Goal: Task Accomplishment & Management: Manage account settings

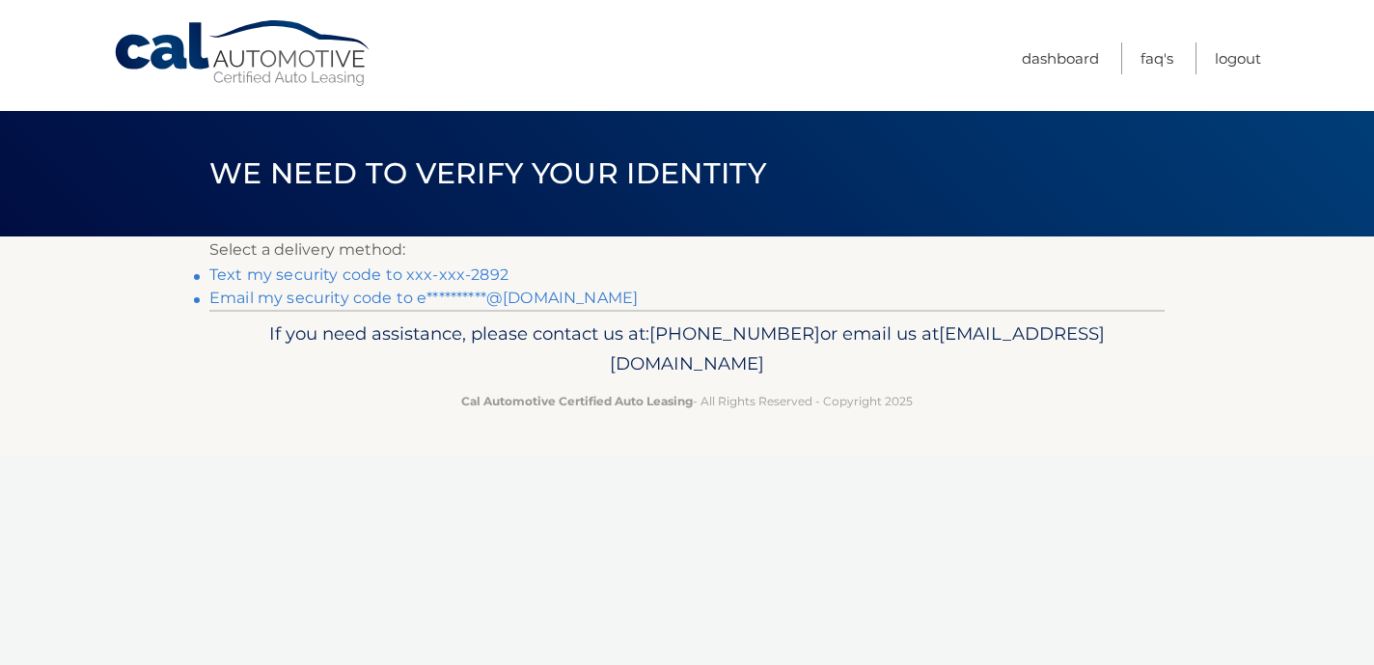
click at [423, 271] on link "Text my security code to xxx-xxx-2892" at bounding box center [358, 274] width 299 height 18
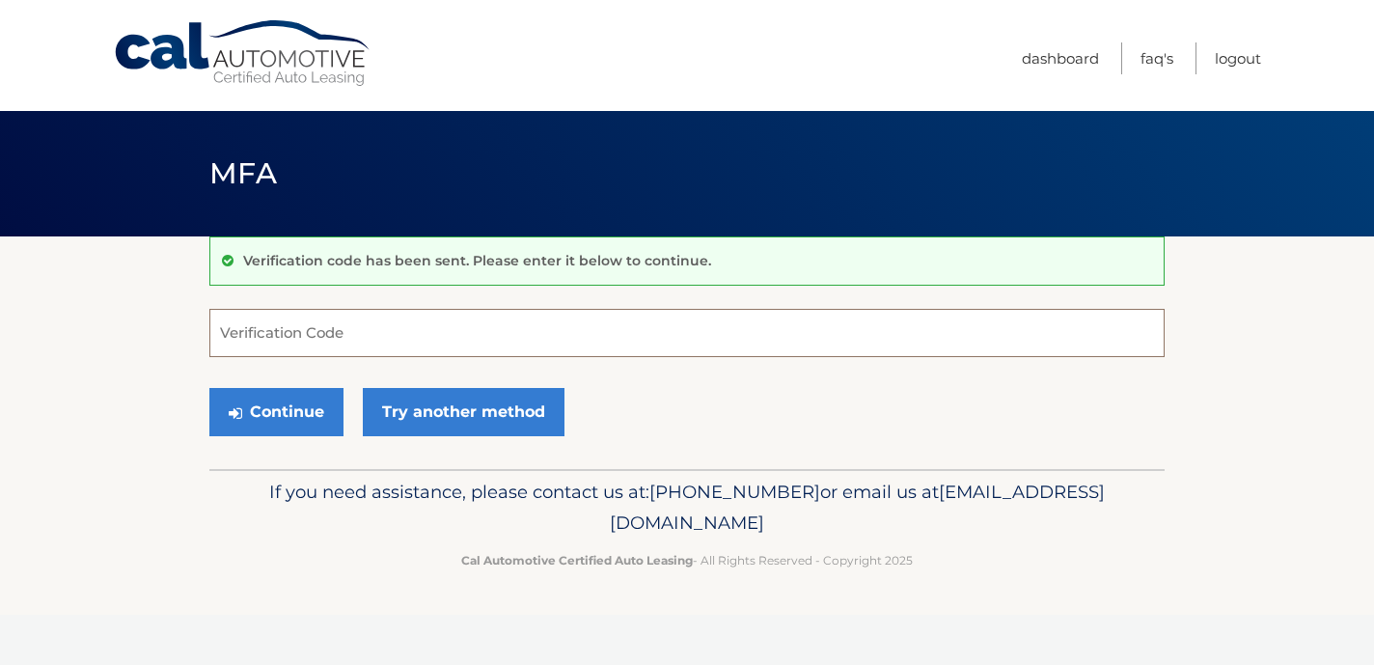
click at [400, 328] on input "Verification Code" at bounding box center [686, 333] width 955 height 48
type input "677944"
click at [282, 408] on button "Continue" at bounding box center [276, 412] width 134 height 48
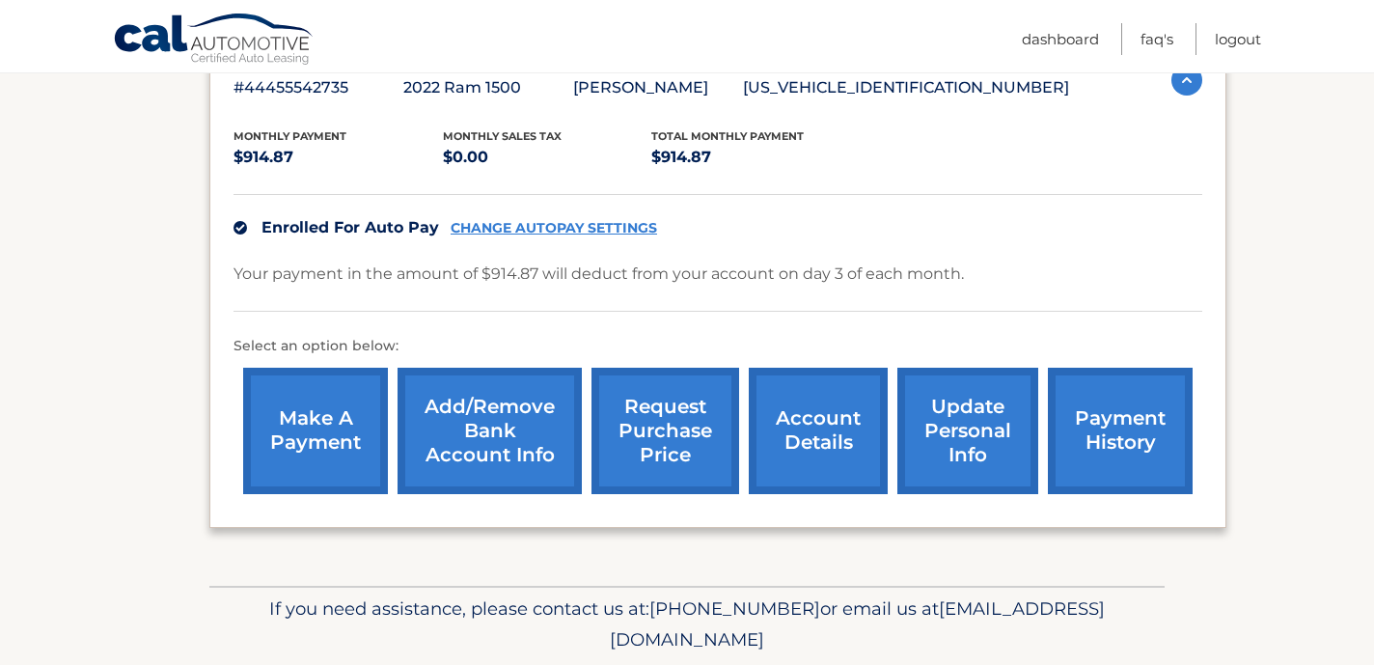
scroll to position [358, 0]
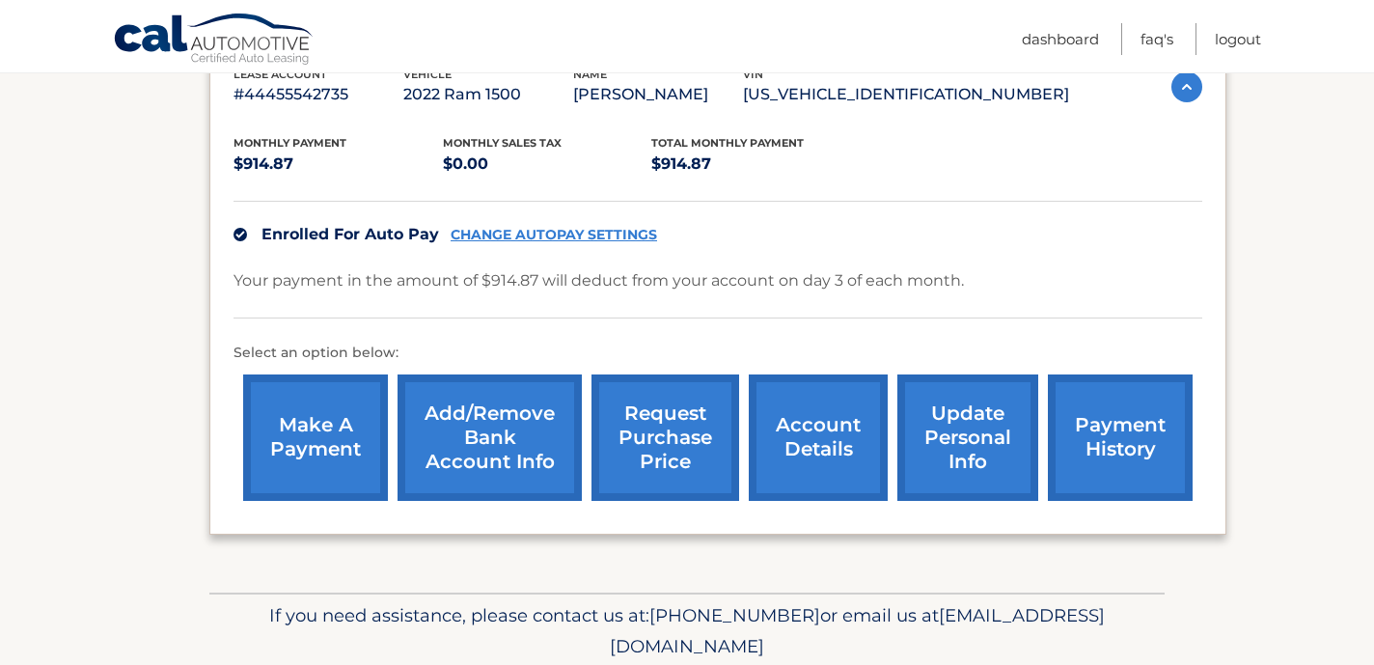
click at [874, 454] on link "account details" at bounding box center [818, 437] width 139 height 126
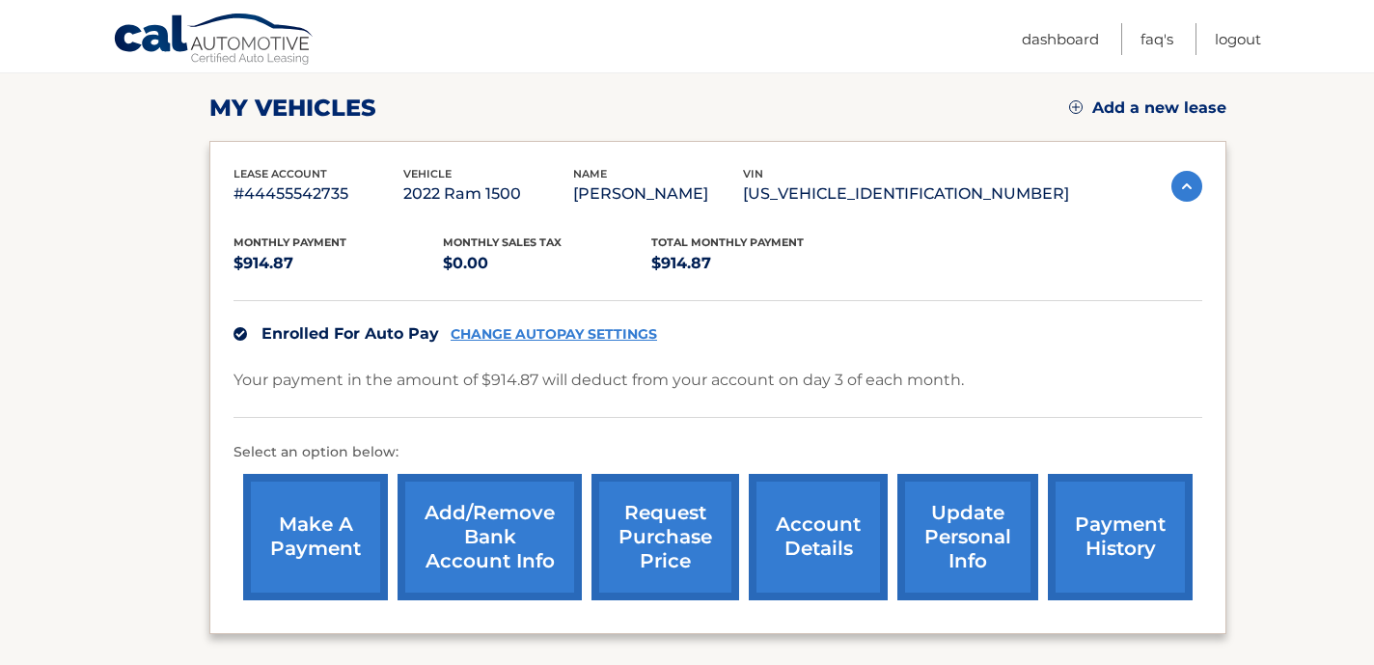
scroll to position [258, 0]
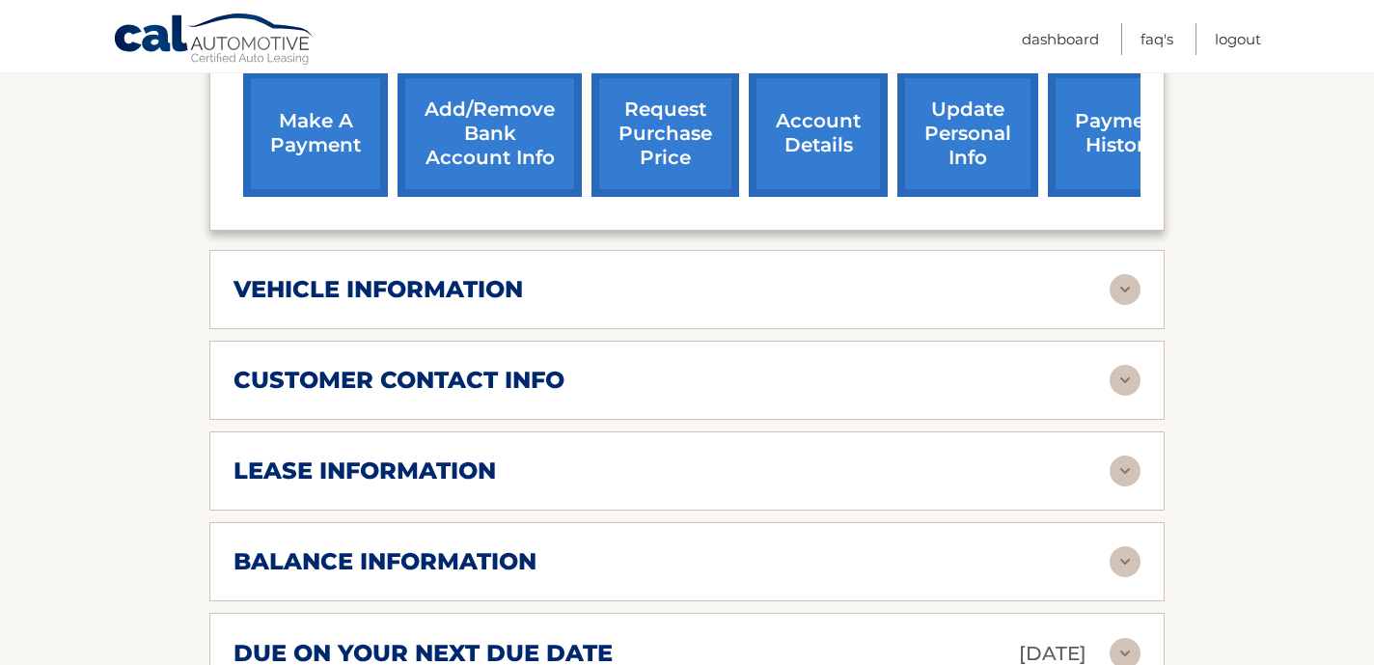
scroll to position [779, 0]
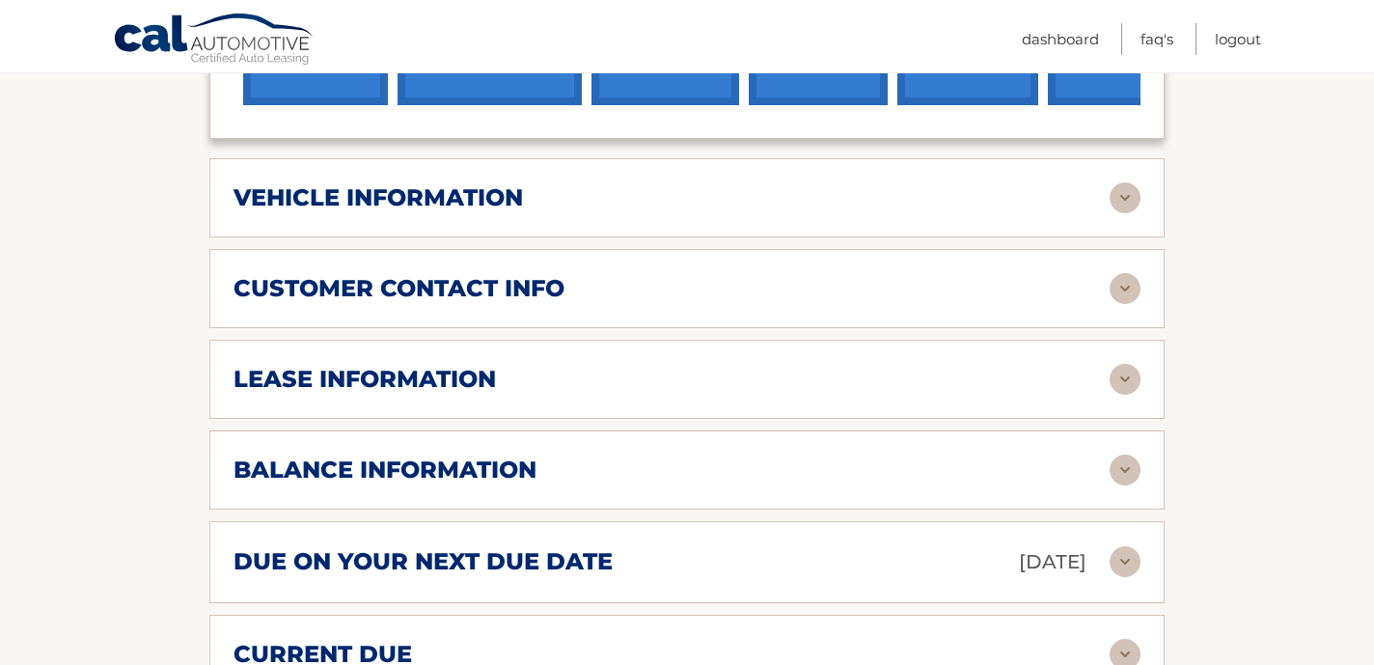
click at [1100, 376] on div "lease information" at bounding box center [671, 379] width 876 height 29
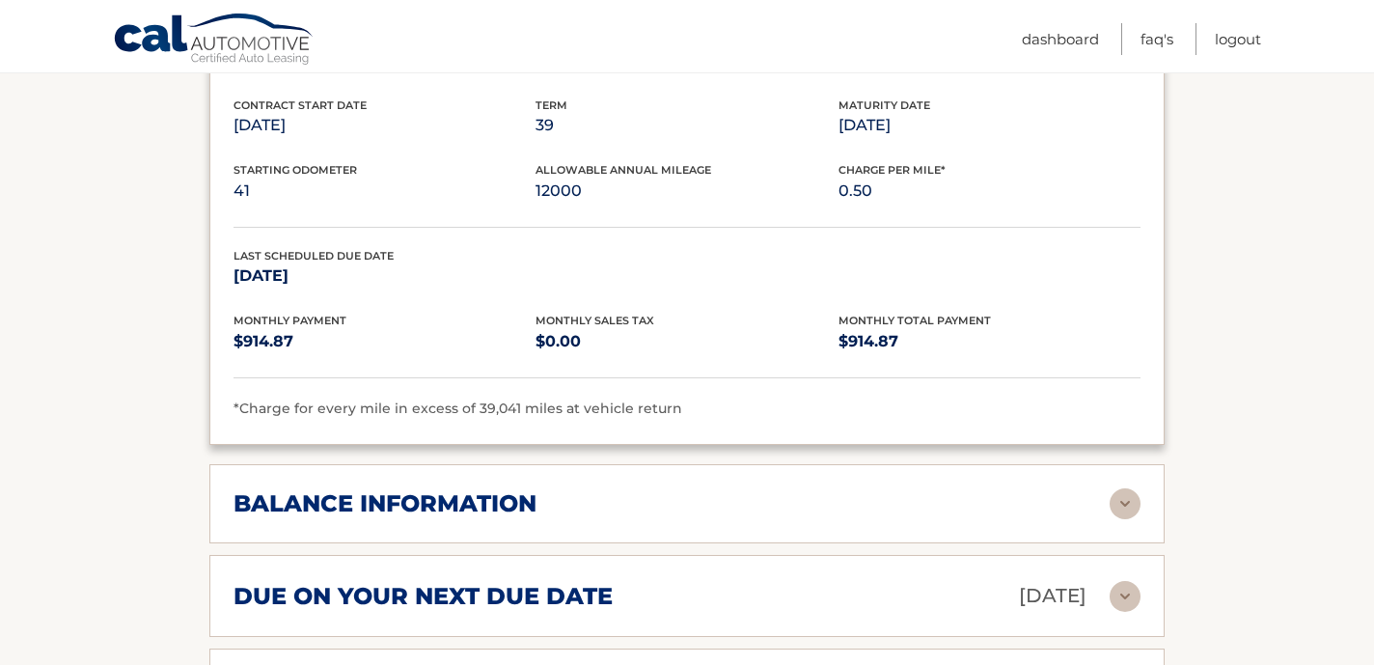
scroll to position [1117, 0]
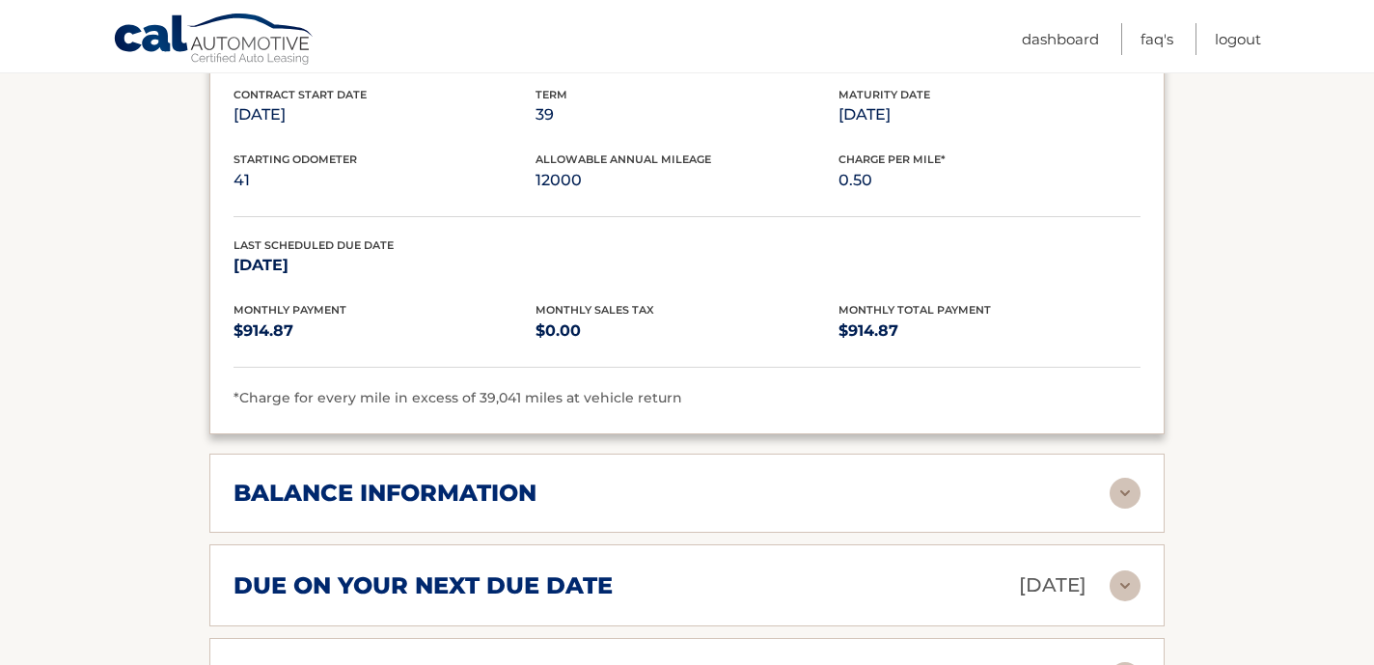
click at [638, 497] on div "balance information" at bounding box center [671, 492] width 876 height 29
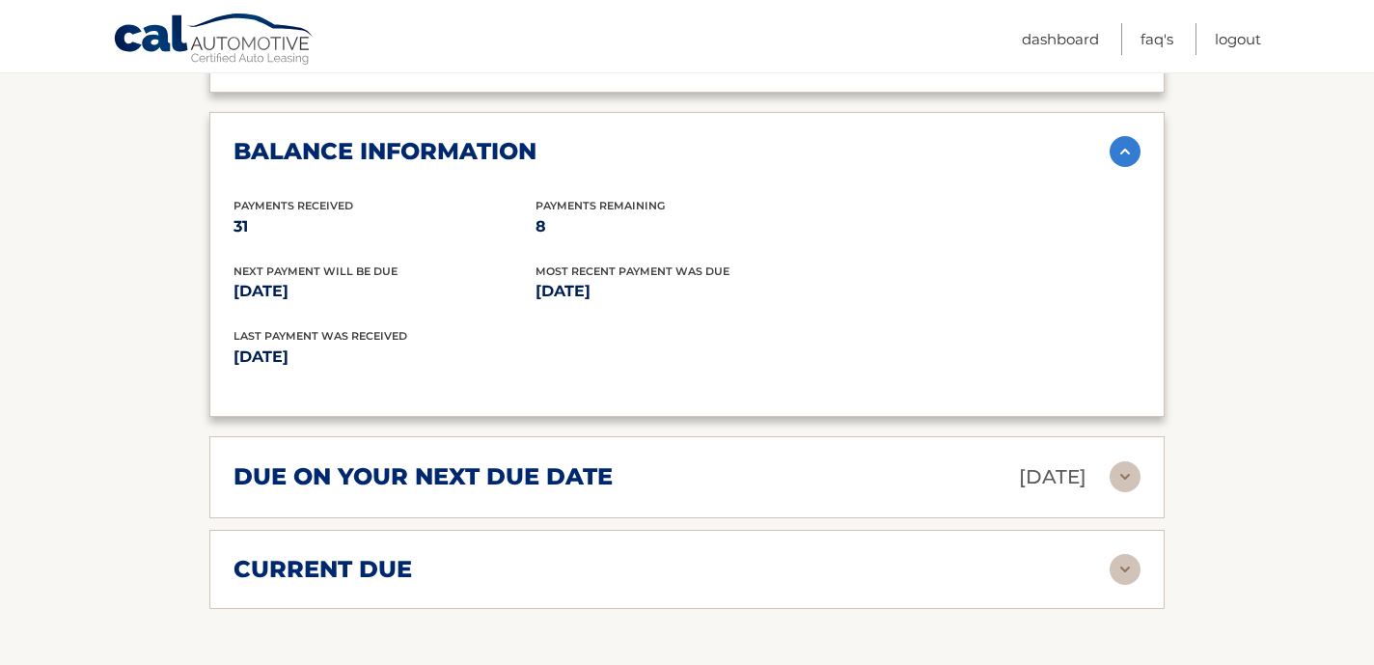
scroll to position [1661, 0]
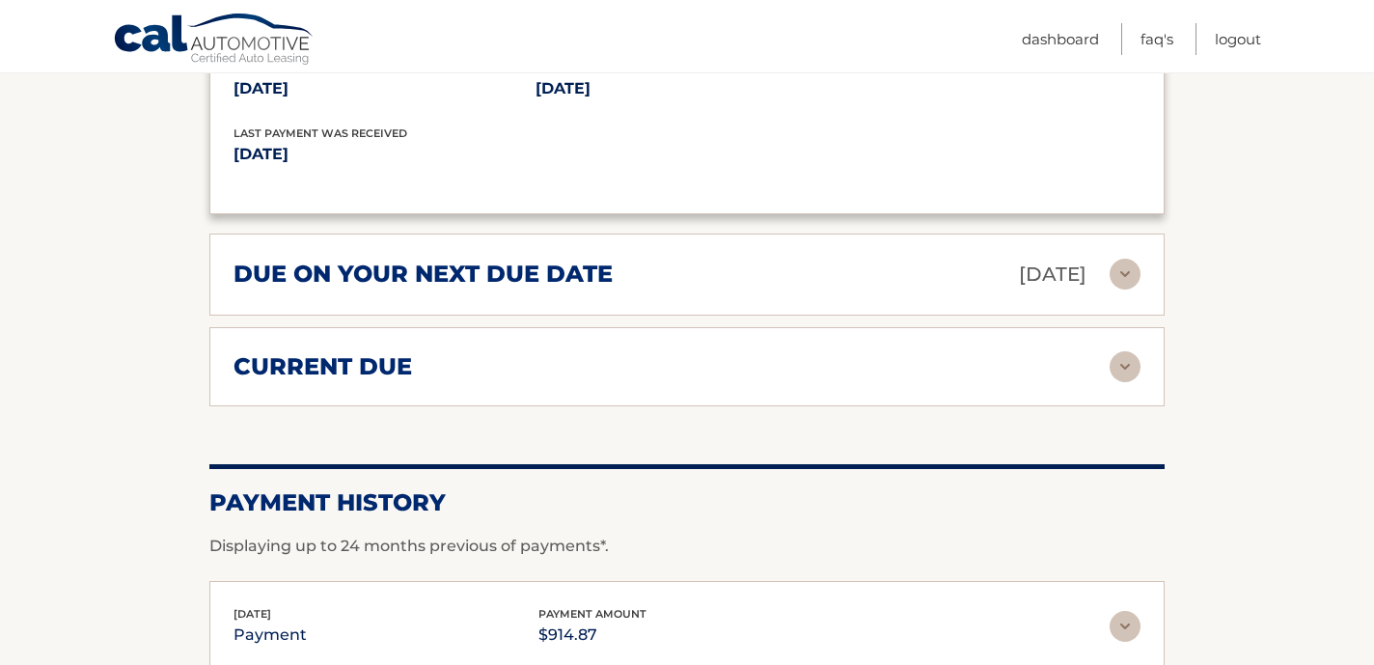
click at [1128, 266] on img at bounding box center [1124, 274] width 31 height 31
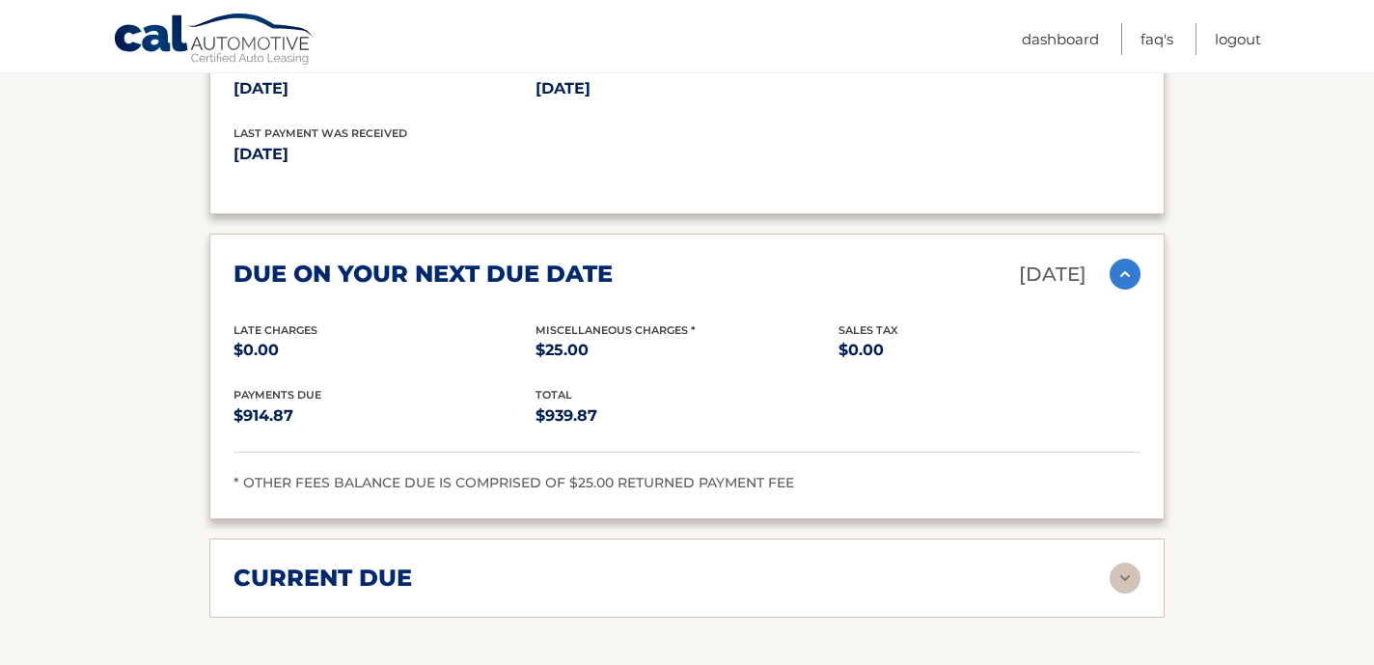
click at [560, 338] on p "$25.00" at bounding box center [686, 350] width 302 height 27
click at [566, 421] on p "$939.87" at bounding box center [686, 415] width 302 height 27
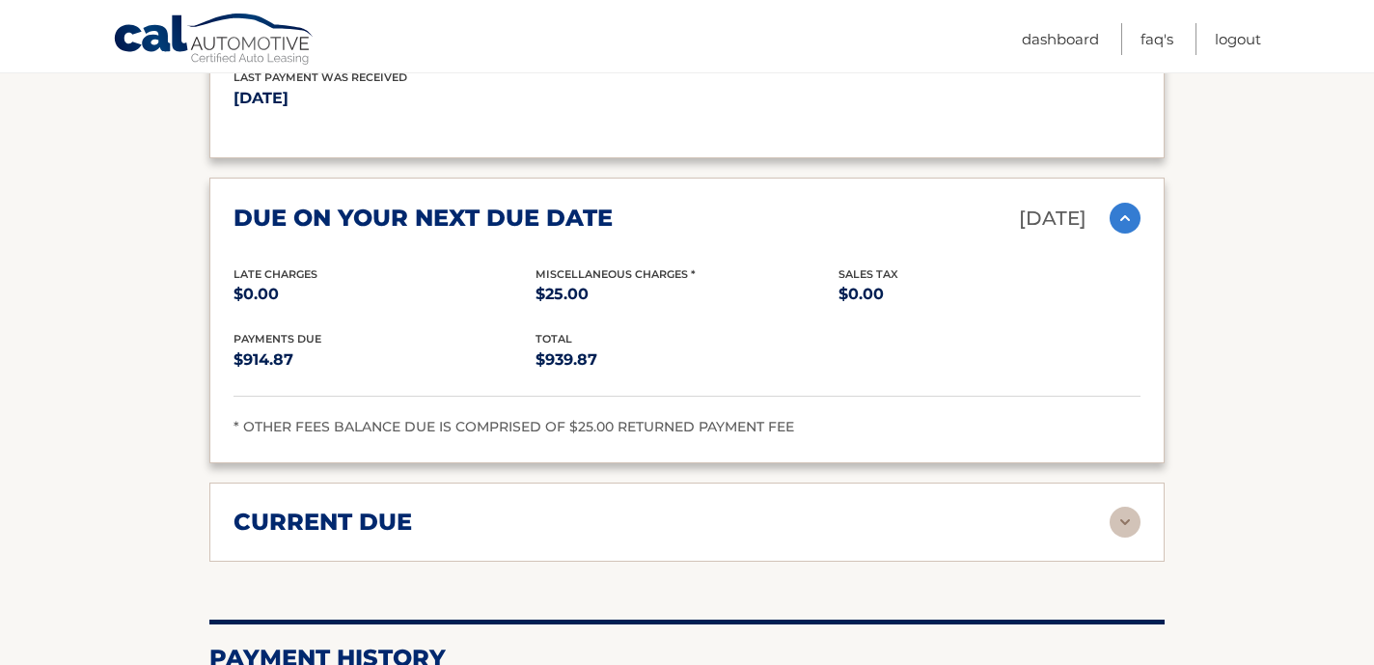
click at [1115, 515] on img at bounding box center [1124, 521] width 31 height 31
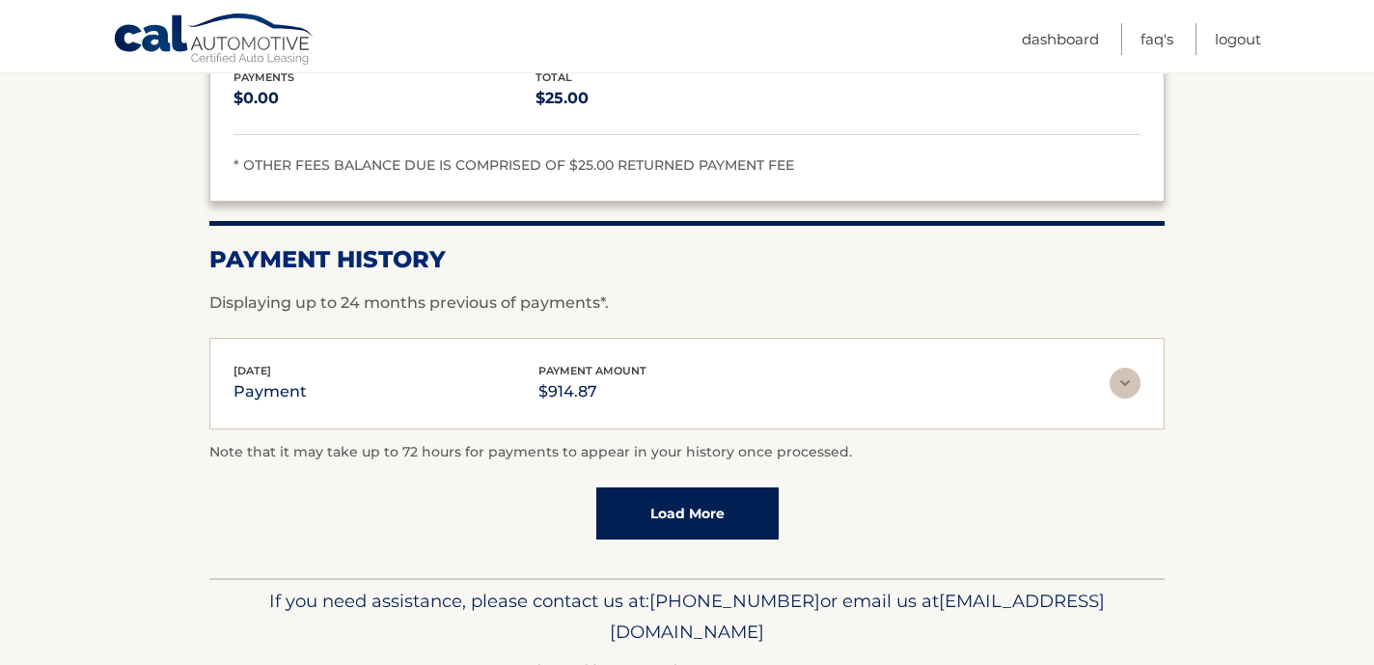
scroll to position [2333, 0]
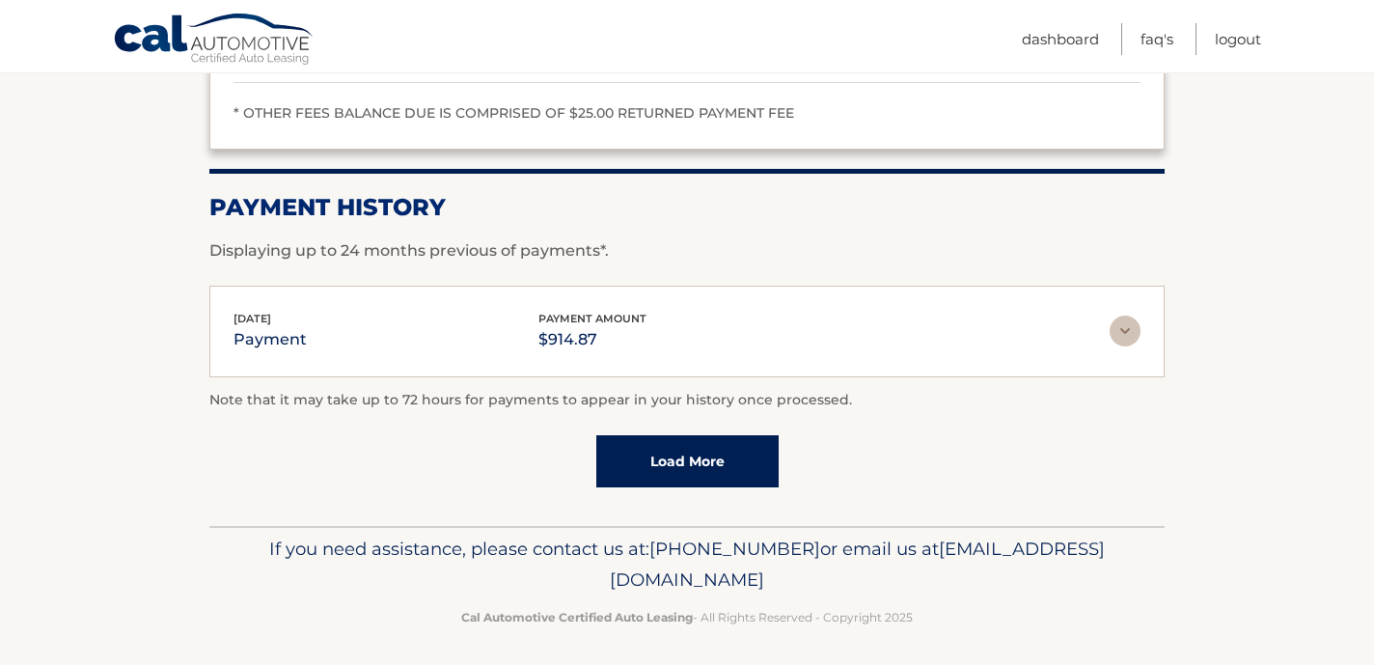
click at [1130, 326] on img at bounding box center [1124, 330] width 31 height 31
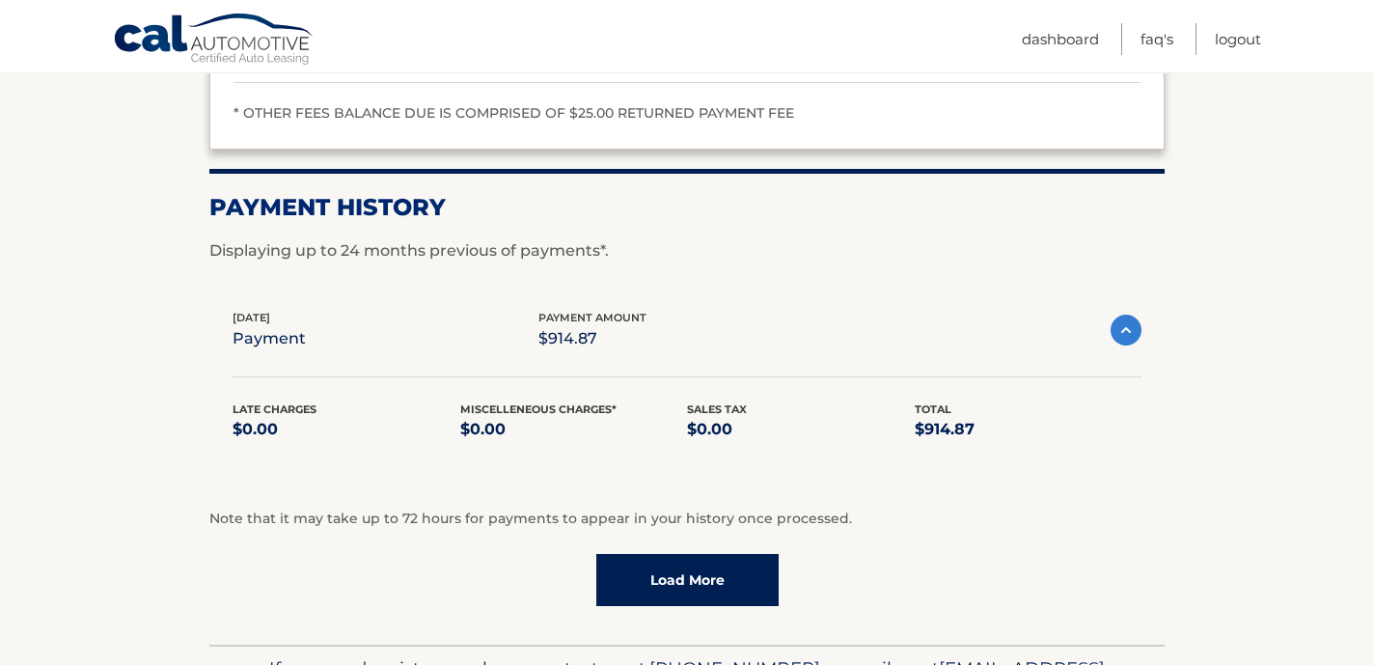
click at [1130, 325] on img at bounding box center [1125, 329] width 31 height 31
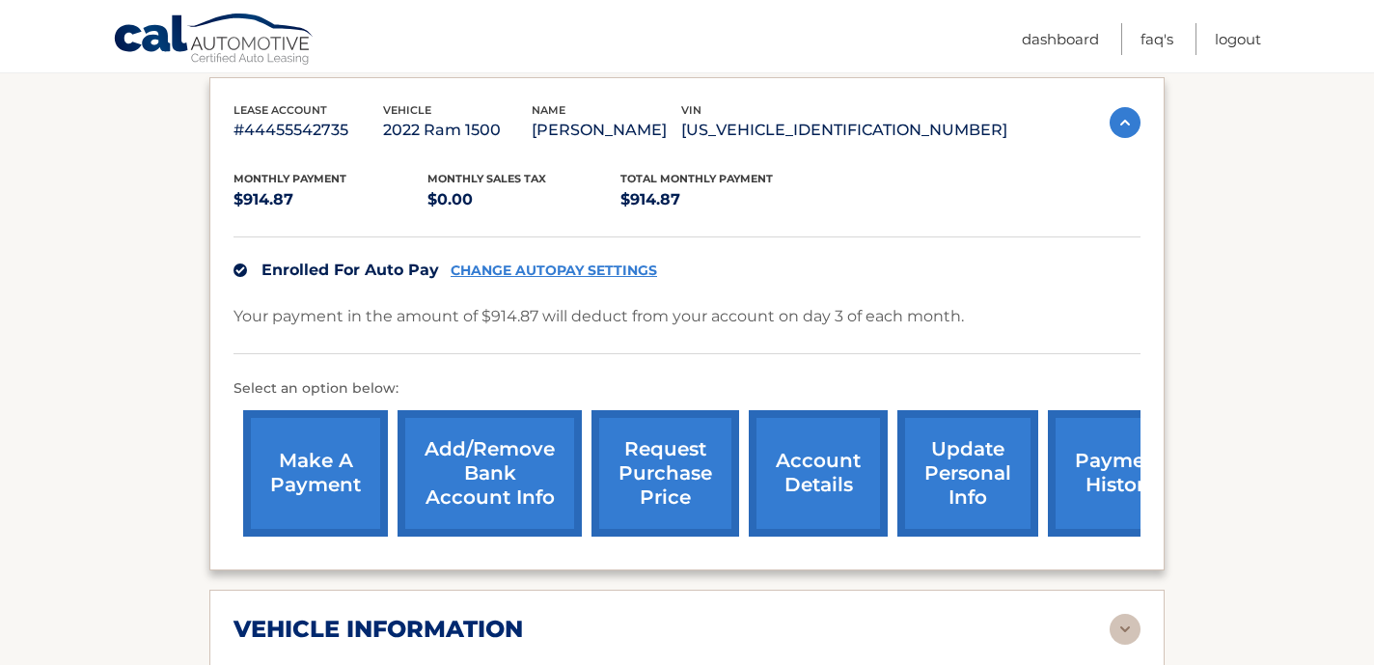
scroll to position [670, 0]
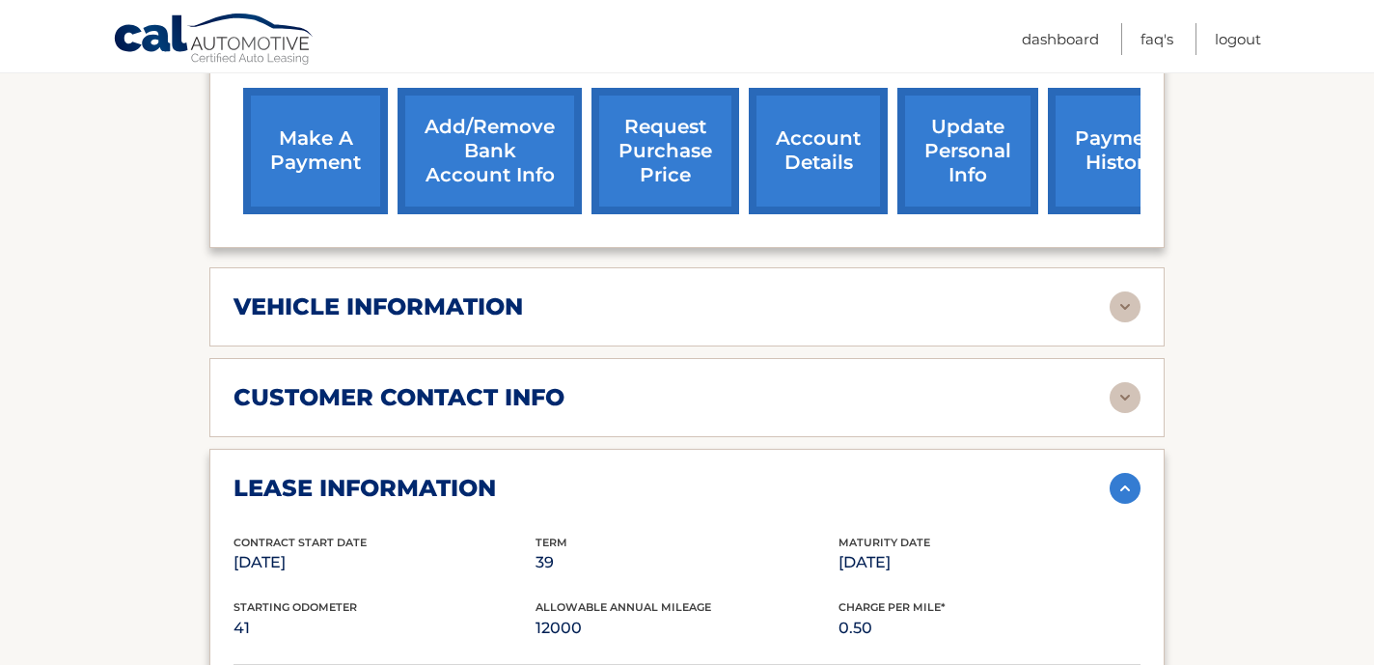
click at [1112, 299] on img at bounding box center [1124, 306] width 31 height 31
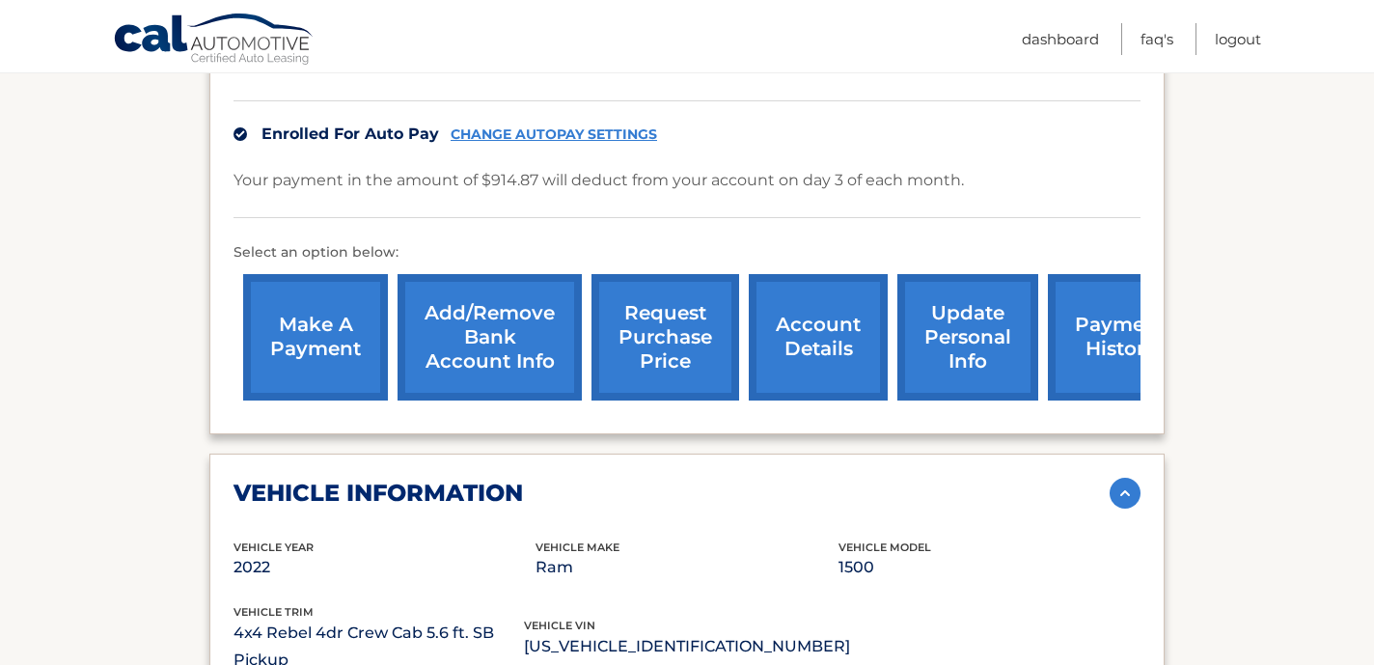
scroll to position [485, 0]
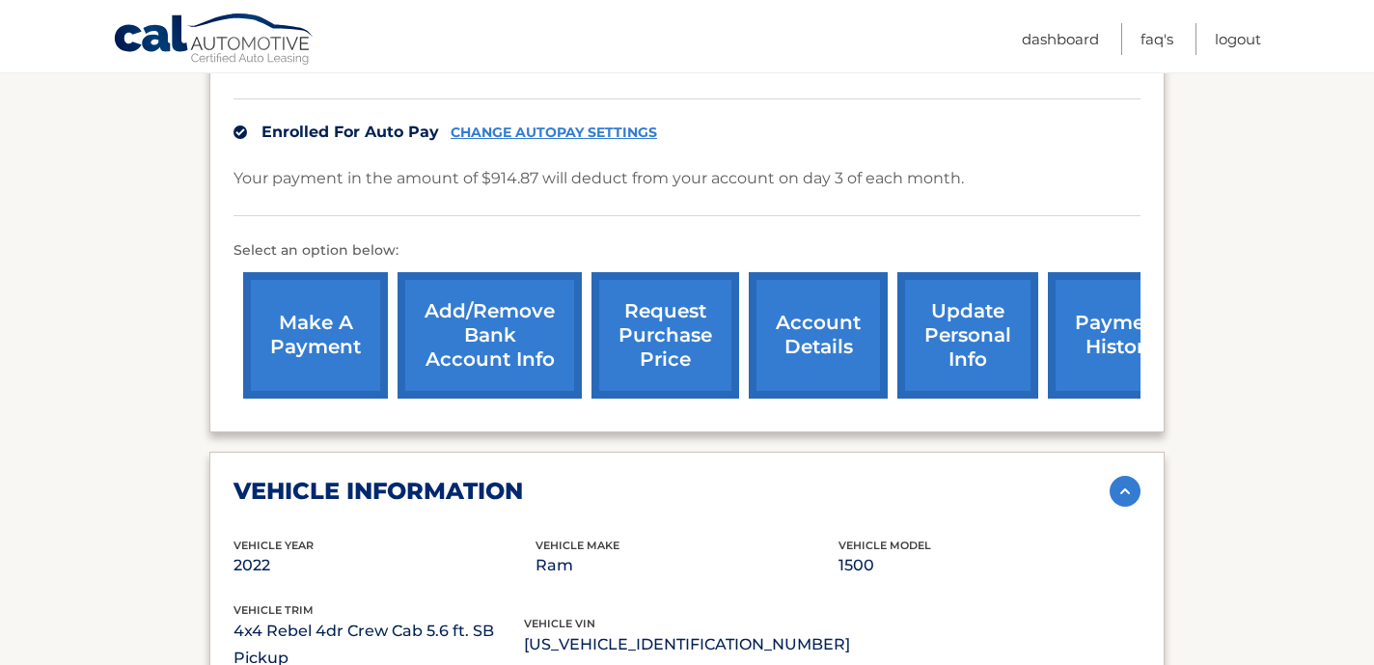
click at [683, 327] on link "request purchase price" at bounding box center [665, 335] width 148 height 126
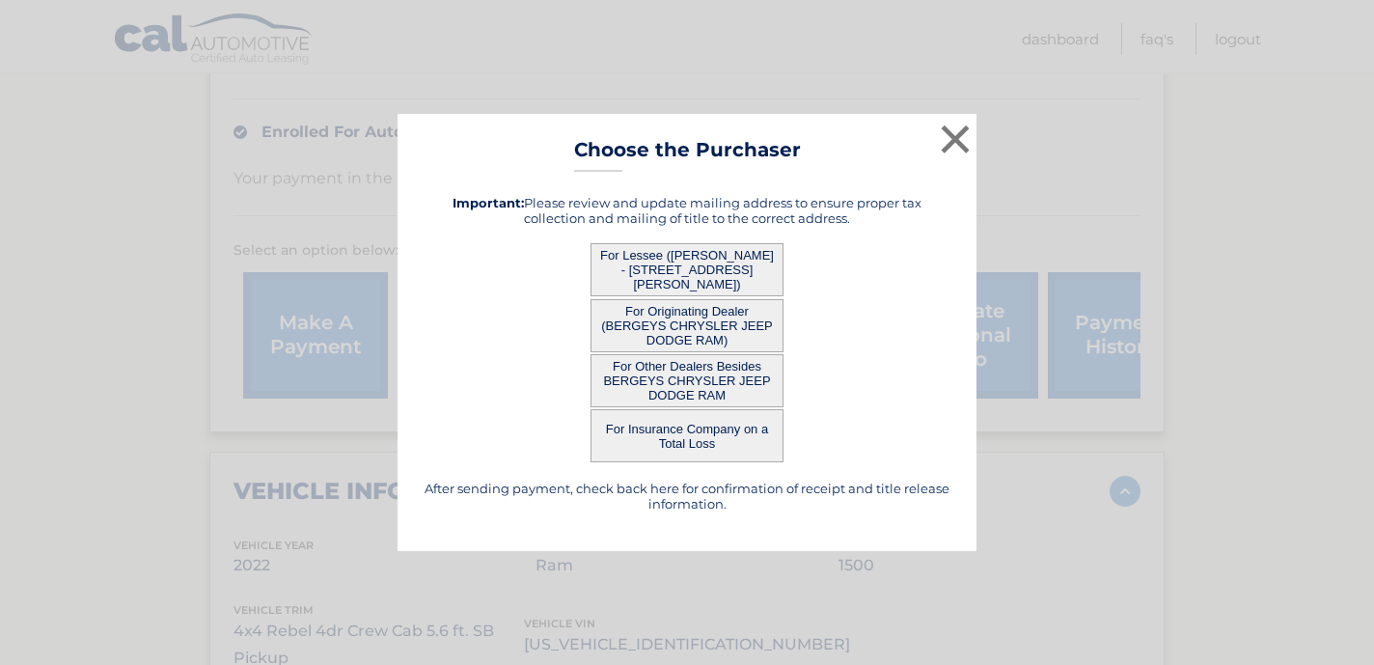
click at [734, 269] on button "For Lessee (ALMA KOCIC - 585 MORSE AVE, , RIDGEFIELD, nj 07657)" at bounding box center [686, 269] width 193 height 53
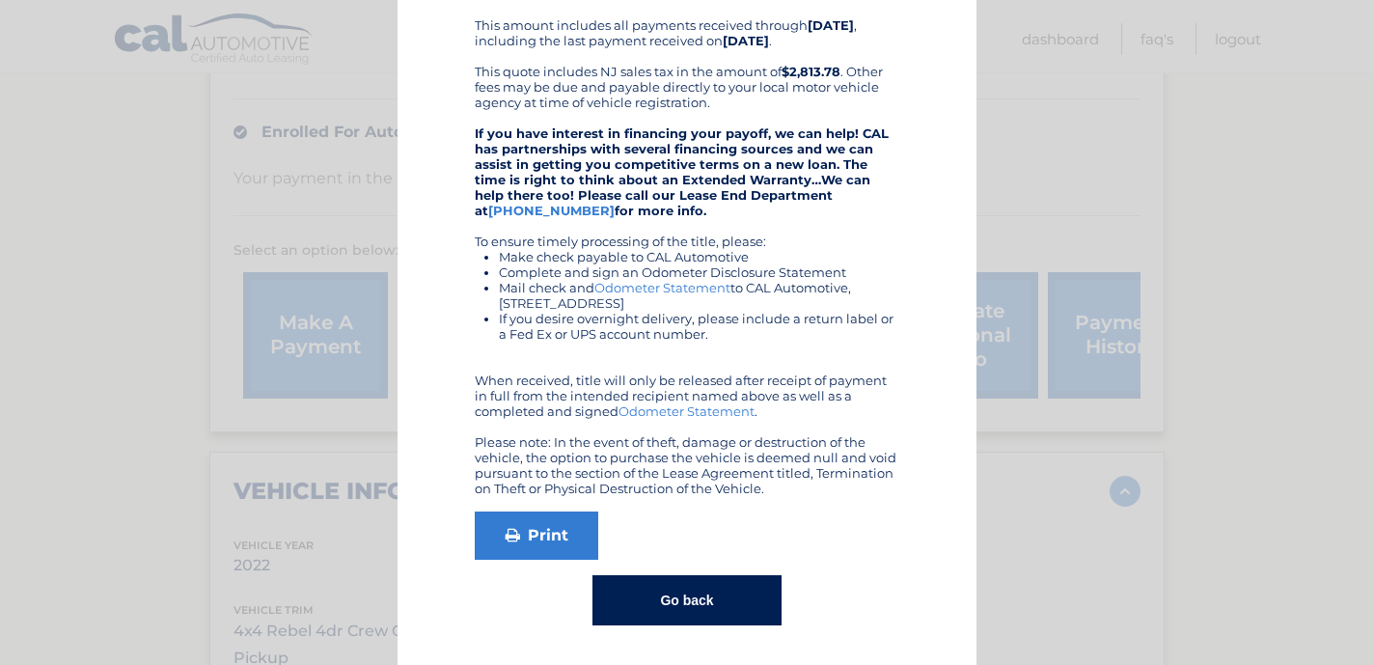
scroll to position [0, 0]
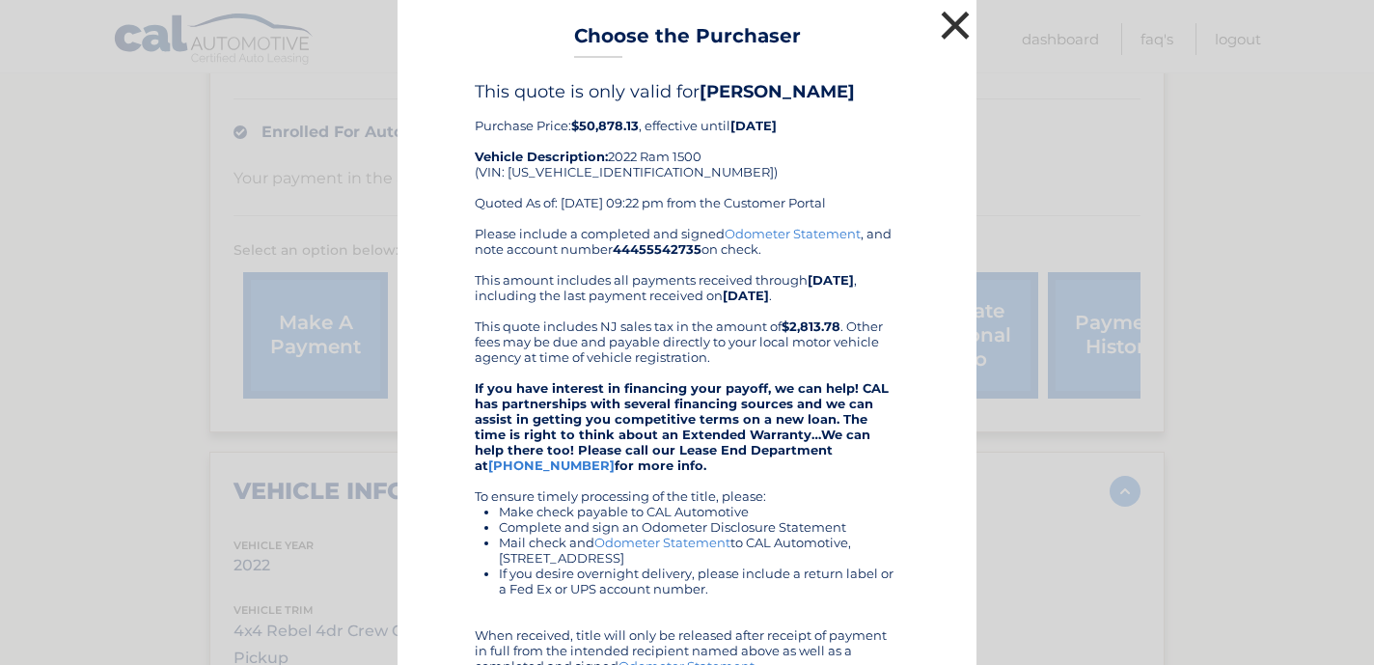
click at [963, 30] on button "×" at bounding box center [955, 25] width 39 height 39
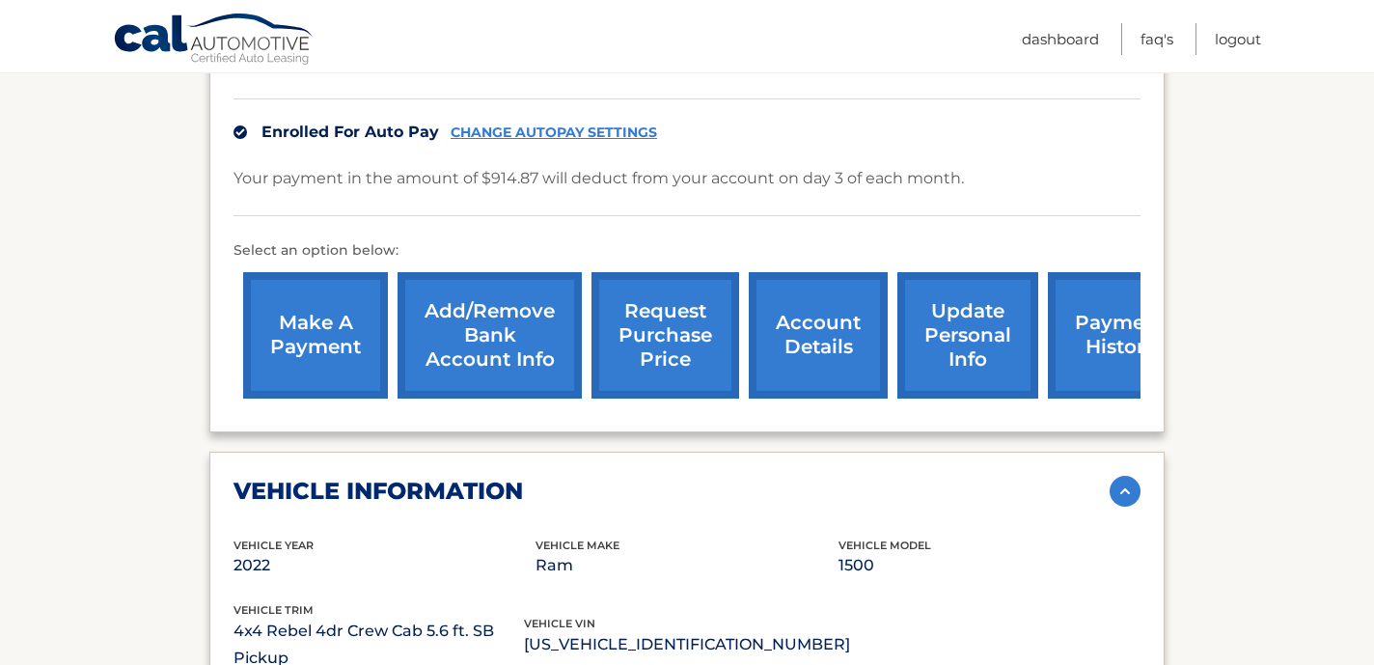
click at [659, 325] on link "request purchase price" at bounding box center [665, 335] width 148 height 126
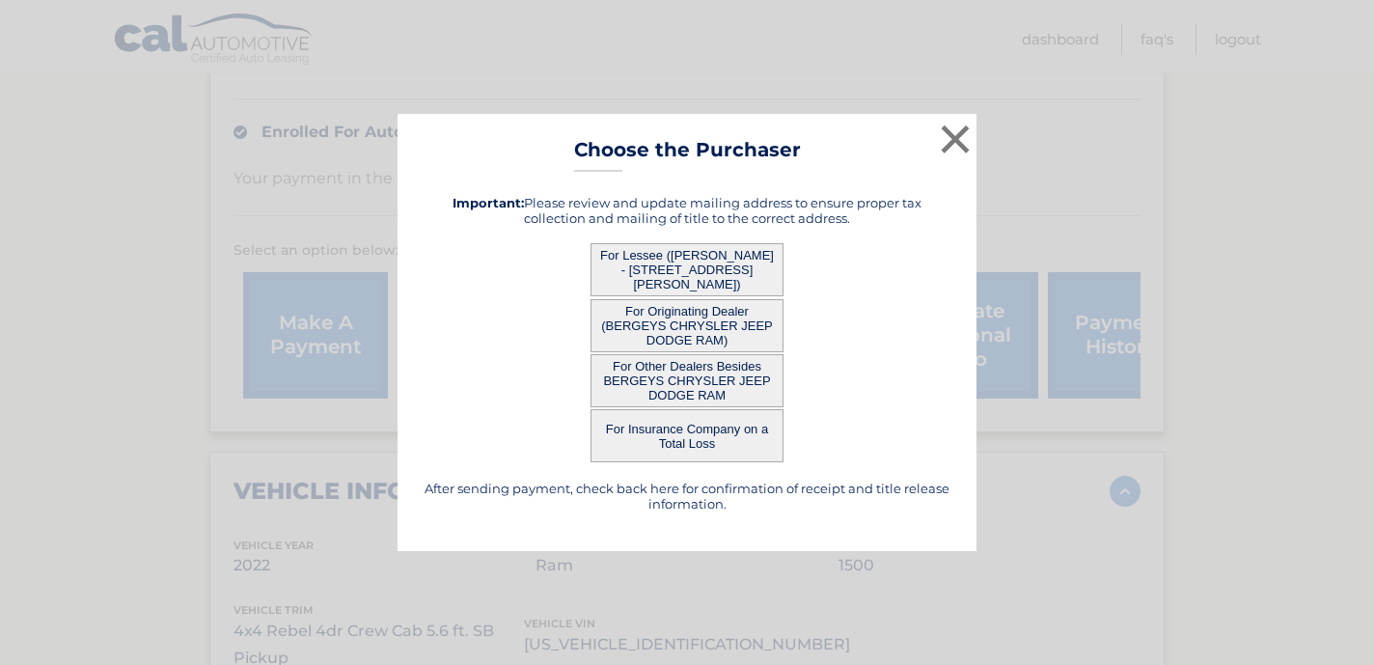
click at [737, 378] on button "For Other Dealers Besides BERGEYS CHRYSLER JEEP DODGE RAM" at bounding box center [686, 380] width 193 height 53
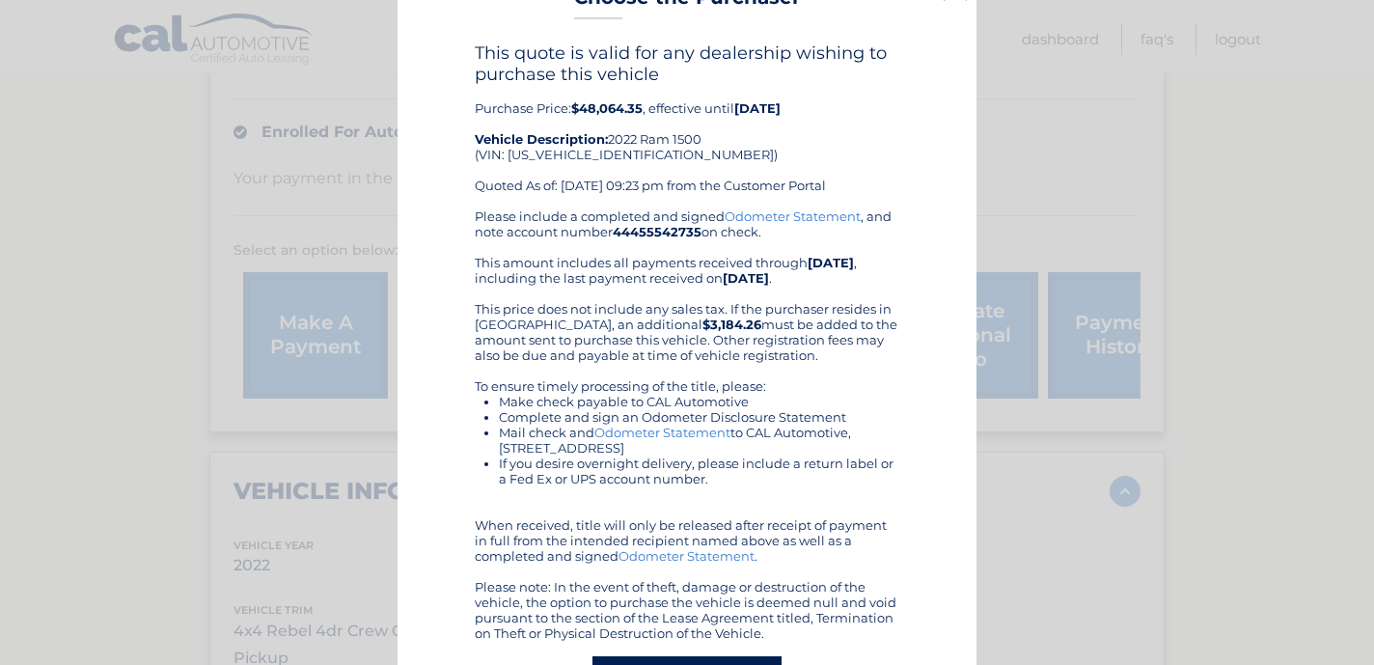
scroll to position [30, 0]
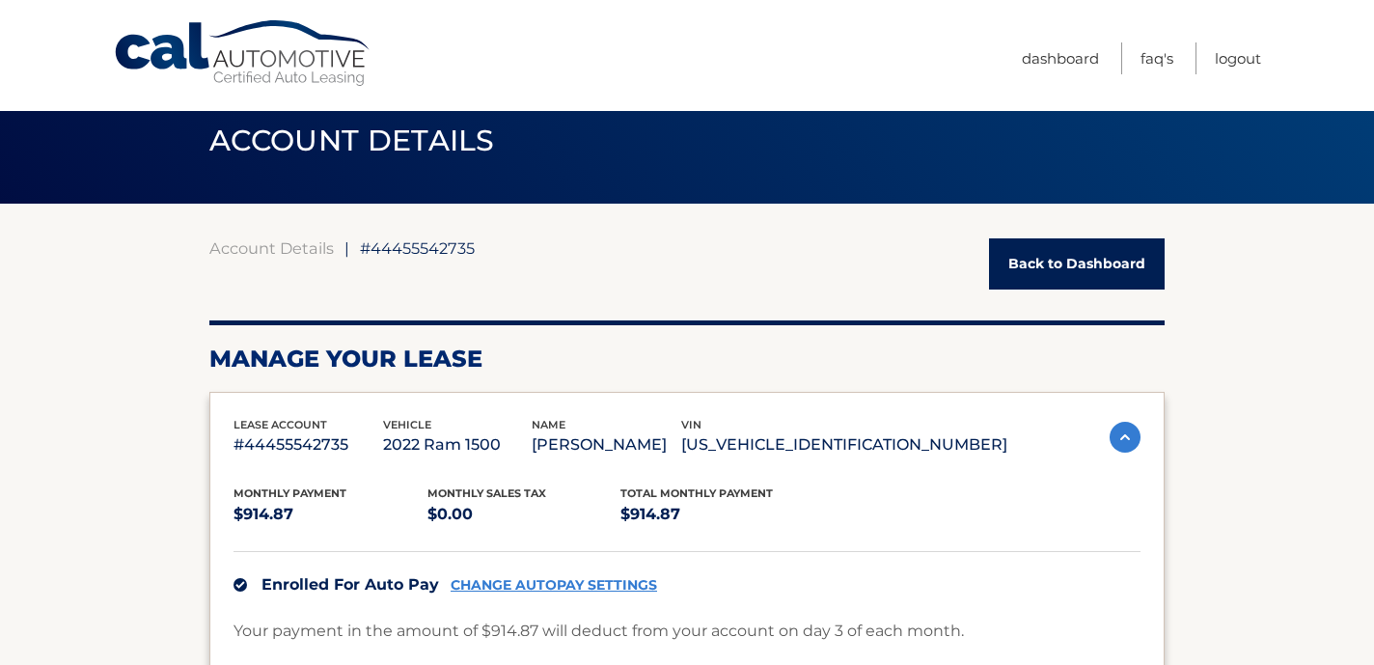
scroll to position [0, 0]
